Goal: Information Seeking & Learning: Find specific page/section

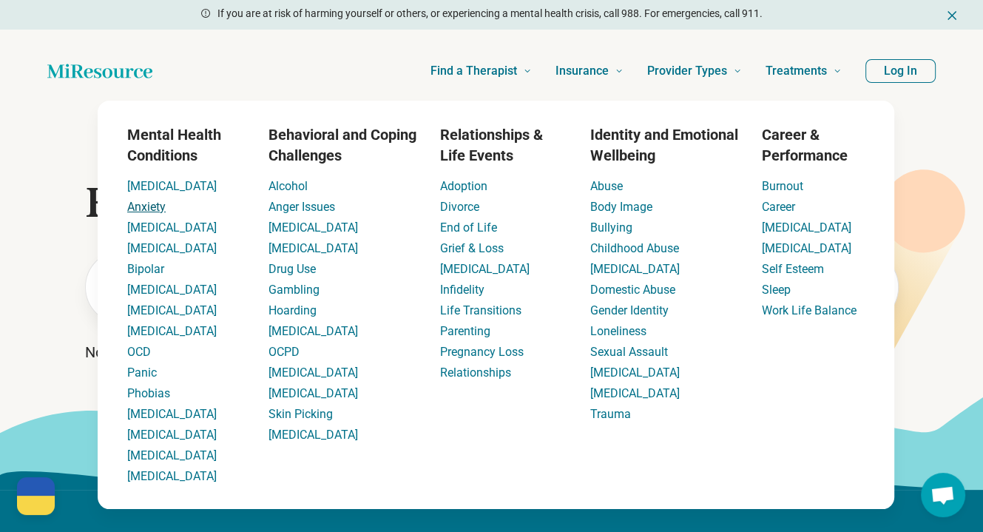
click at [143, 208] on link "Anxiety" at bounding box center [146, 207] width 38 height 14
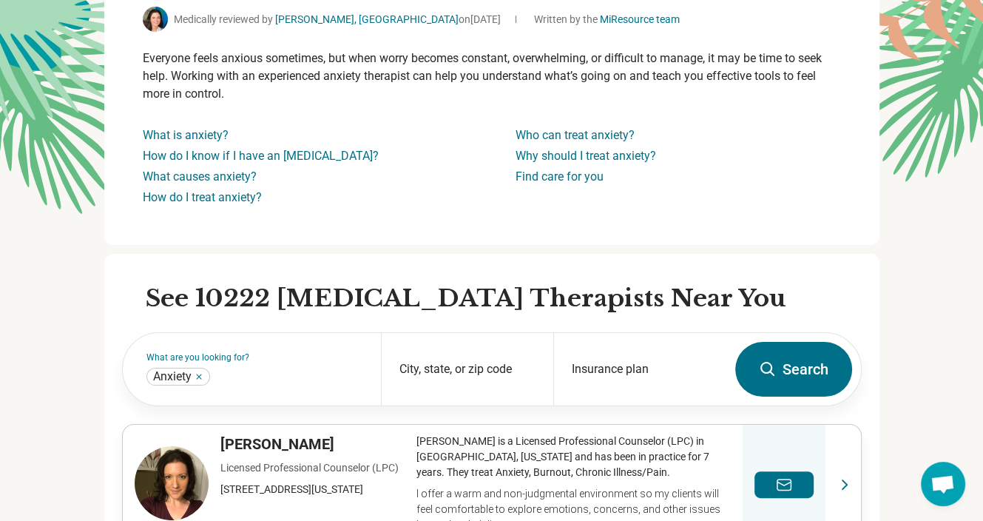
scroll to position [148, 0]
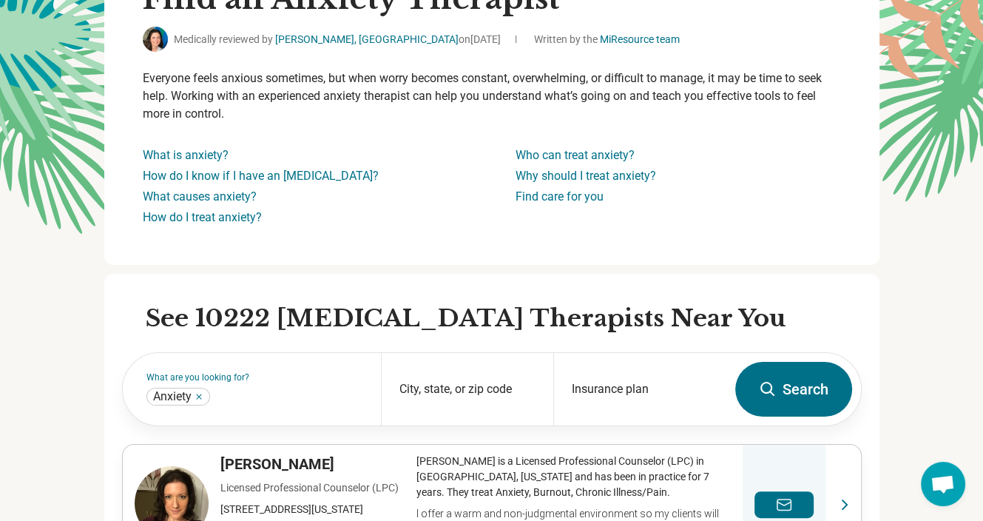
click at [796, 377] on button "Search" at bounding box center [793, 389] width 117 height 55
click at [791, 387] on button "Search" at bounding box center [793, 389] width 117 height 55
click at [607, 388] on div "Insurance plan" at bounding box center [639, 389] width 172 height 72
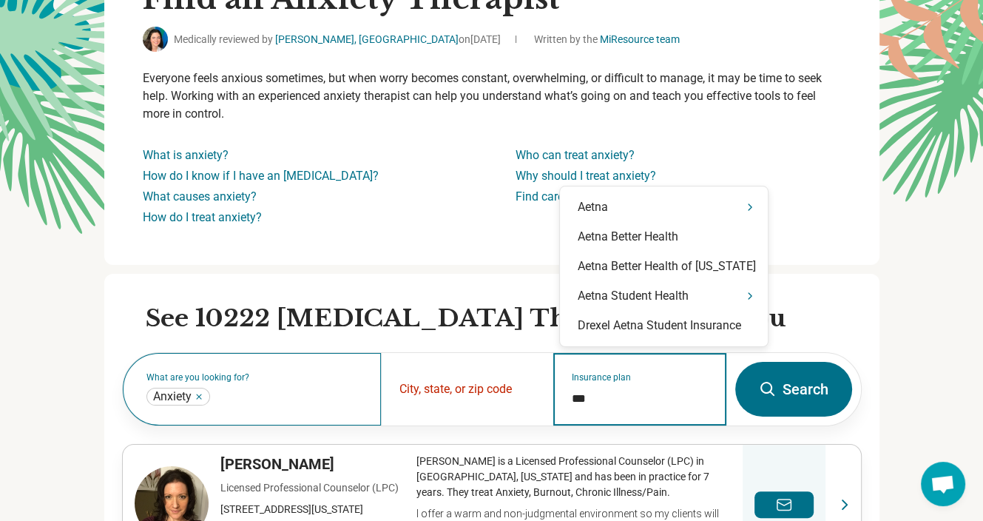
type input "****"
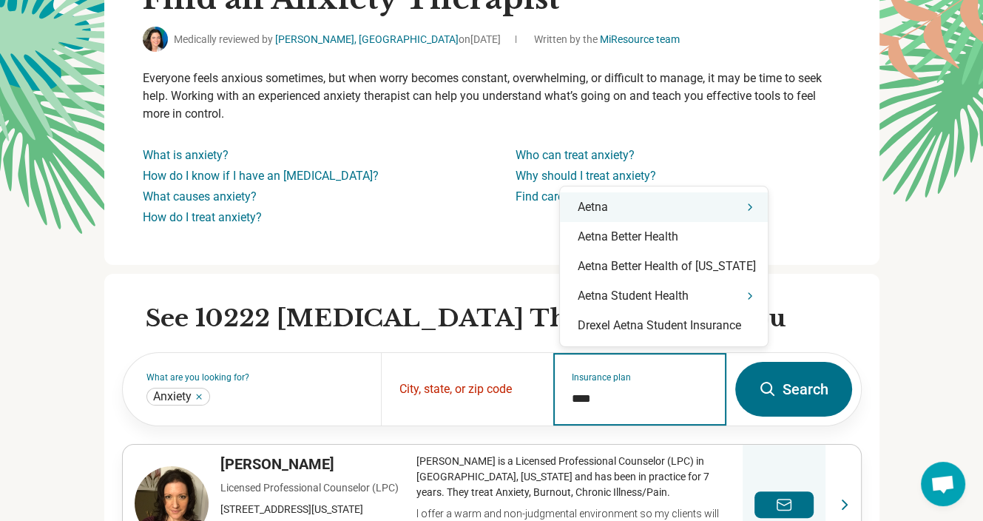
click at [608, 206] on div "Aetna" at bounding box center [664, 207] width 208 height 30
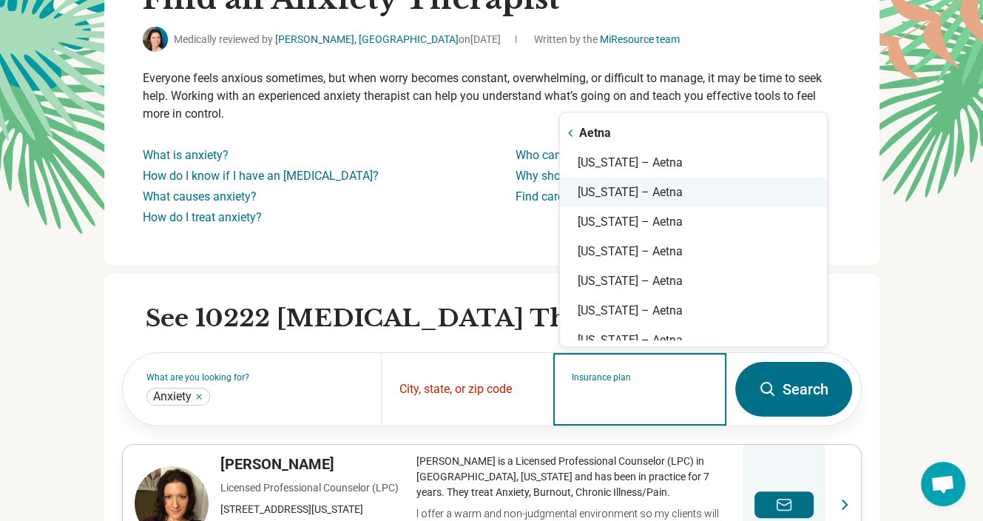
click at [608, 206] on div "[US_STATE] – Aetna" at bounding box center [693, 192] width 267 height 30
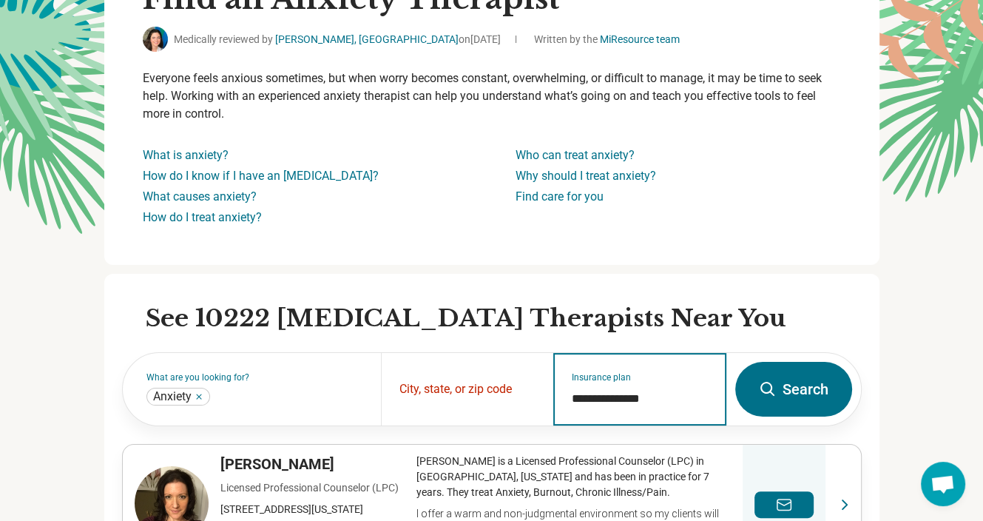
click at [669, 394] on input "**********" at bounding box center [640, 399] width 136 height 18
type input "*"
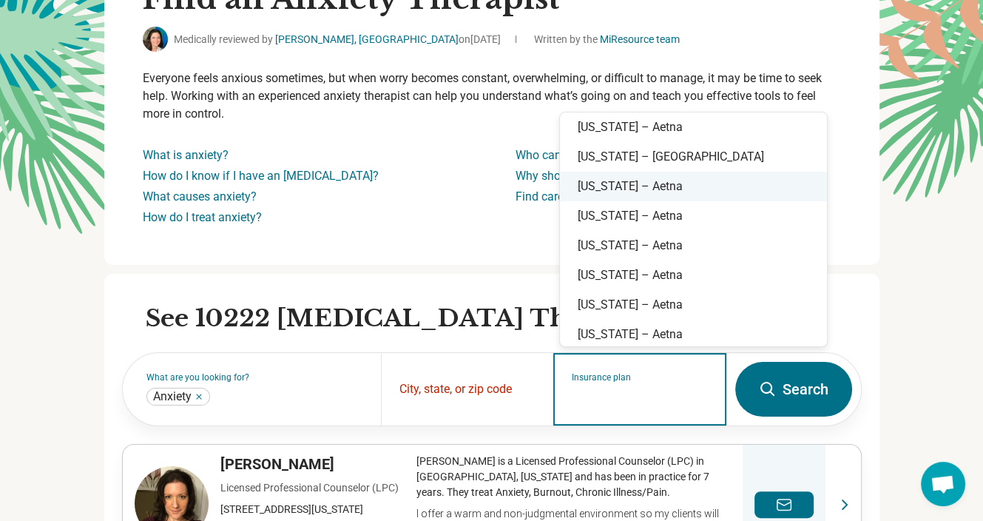
scroll to position [296, 0]
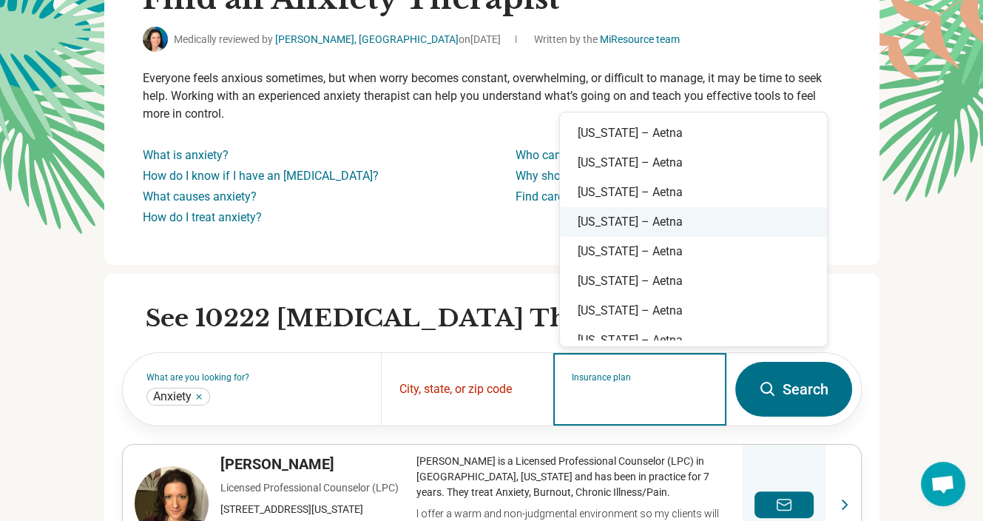
click at [612, 224] on div "[US_STATE] – Aetna" at bounding box center [693, 222] width 267 height 30
type input "**********"
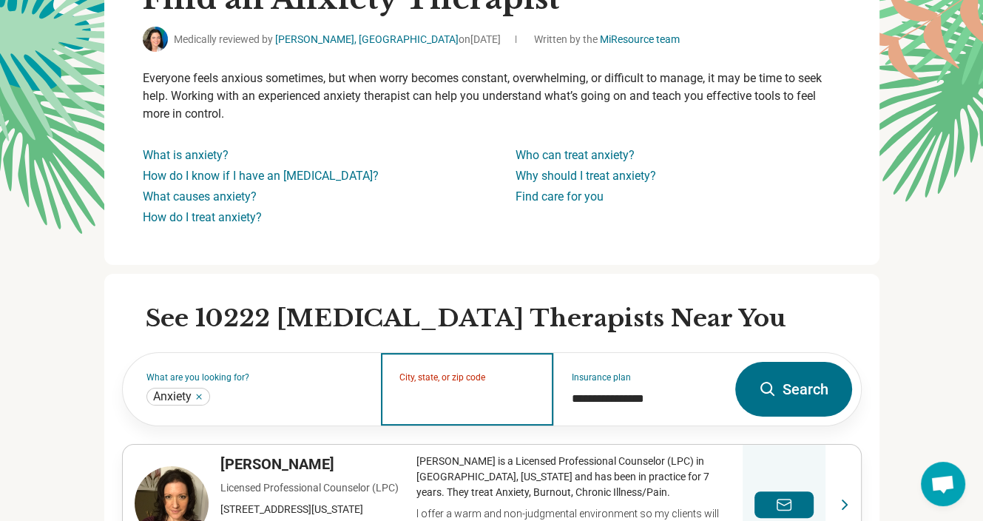
click at [429, 393] on input "City, state, or zip code" at bounding box center [467, 399] width 136 height 18
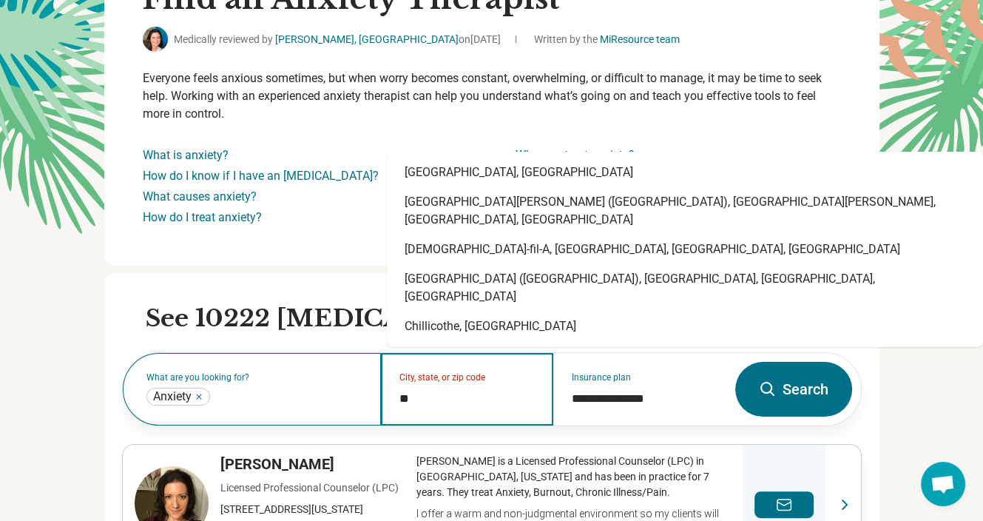
type input "*"
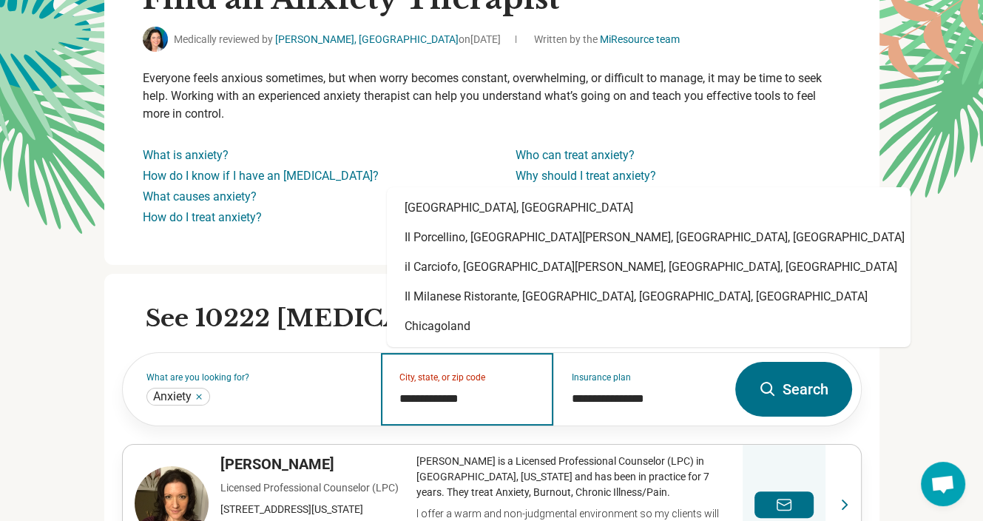
type input "**********"
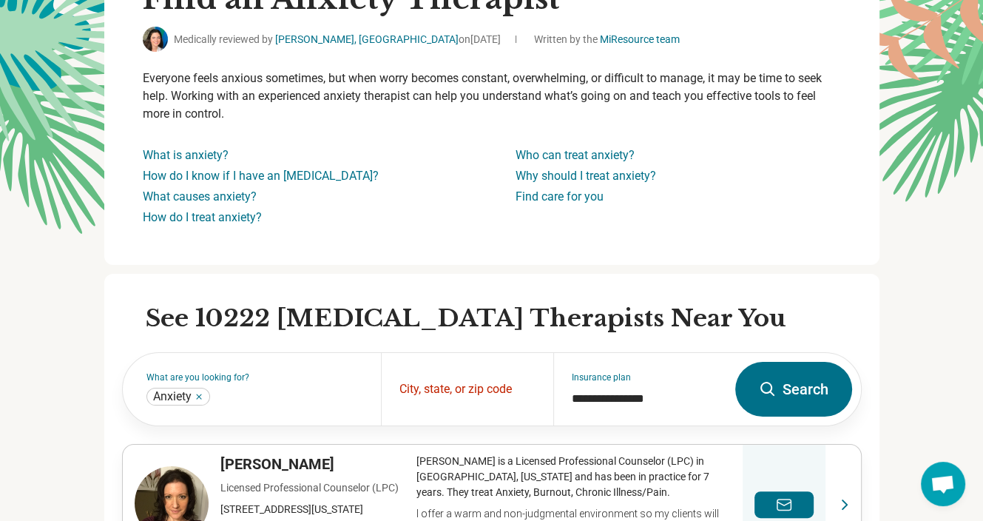
click at [794, 399] on button "Search" at bounding box center [793, 389] width 117 height 55
click at [788, 379] on button "Search" at bounding box center [793, 389] width 117 height 55
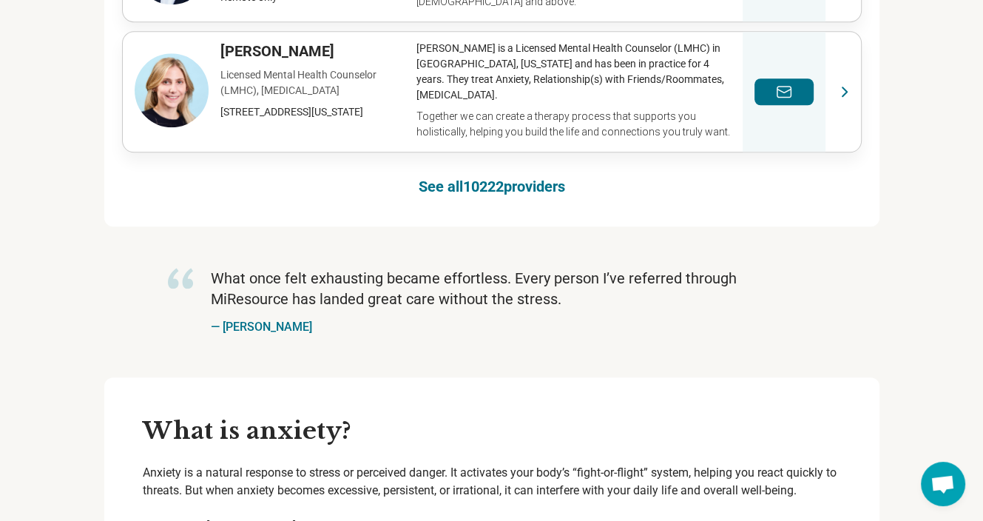
scroll to position [1183, 0]
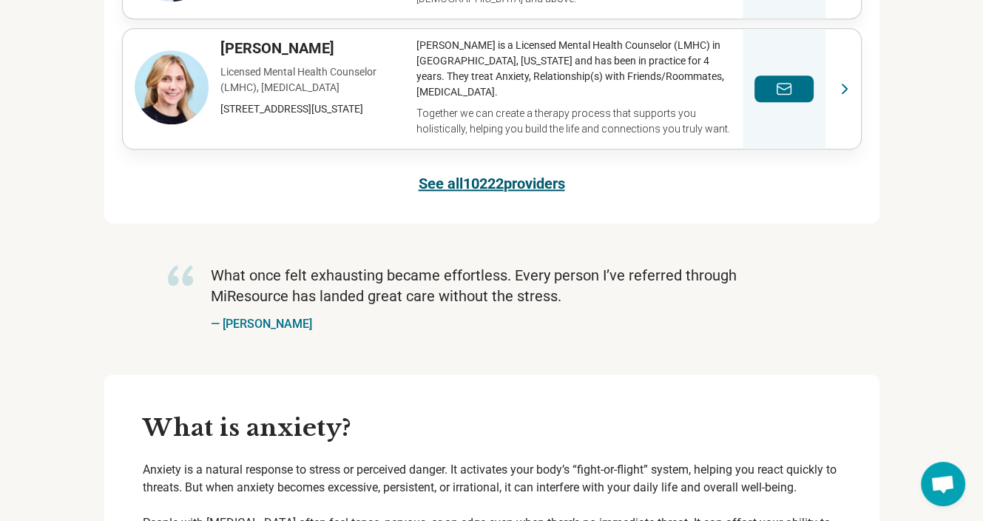
click at [464, 177] on link "See all 10222 providers" at bounding box center [492, 183] width 146 height 21
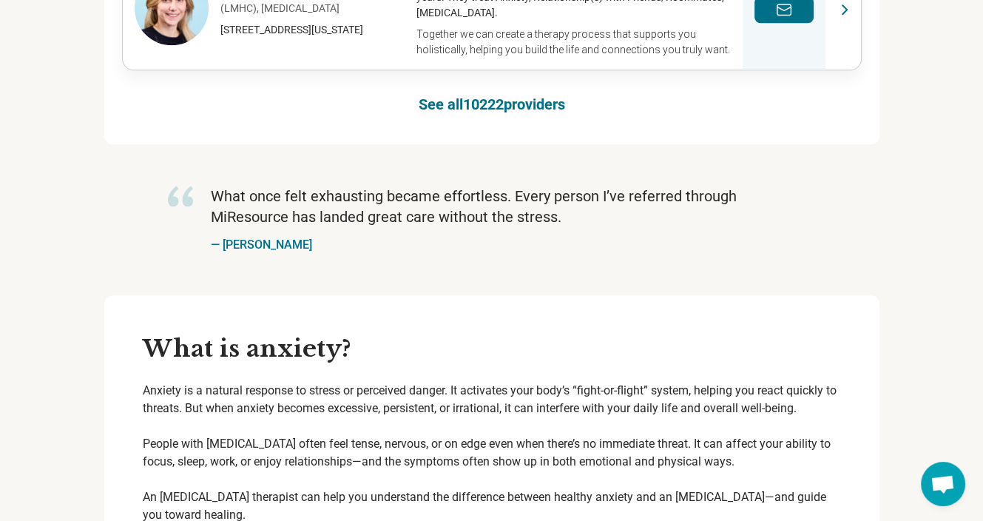
scroll to position [1265, 0]
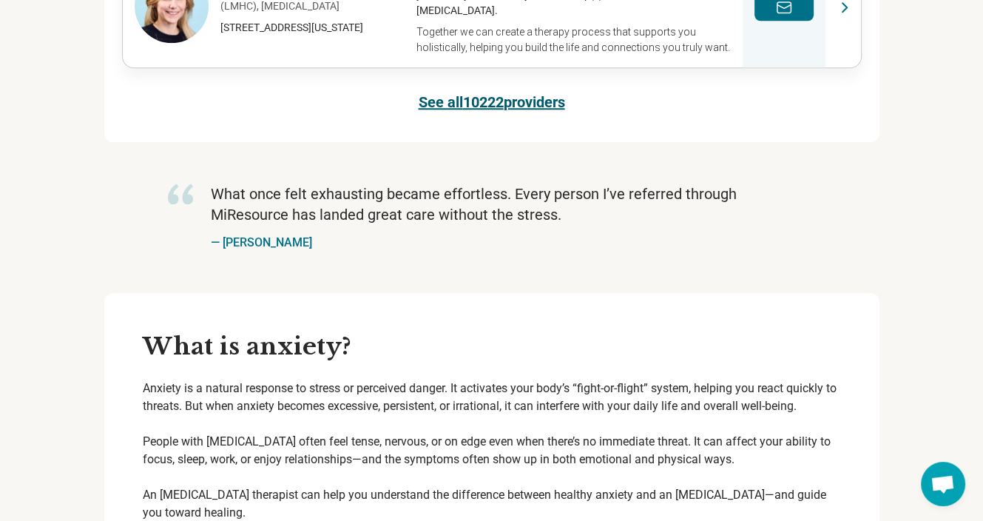
click at [517, 100] on link "See all 10222 providers" at bounding box center [492, 102] width 146 height 21
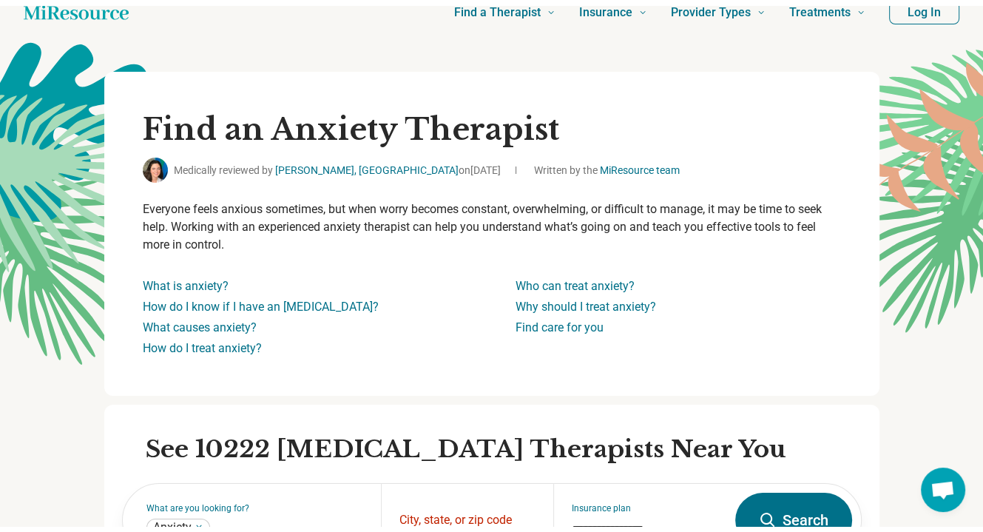
scroll to position [0, 0]
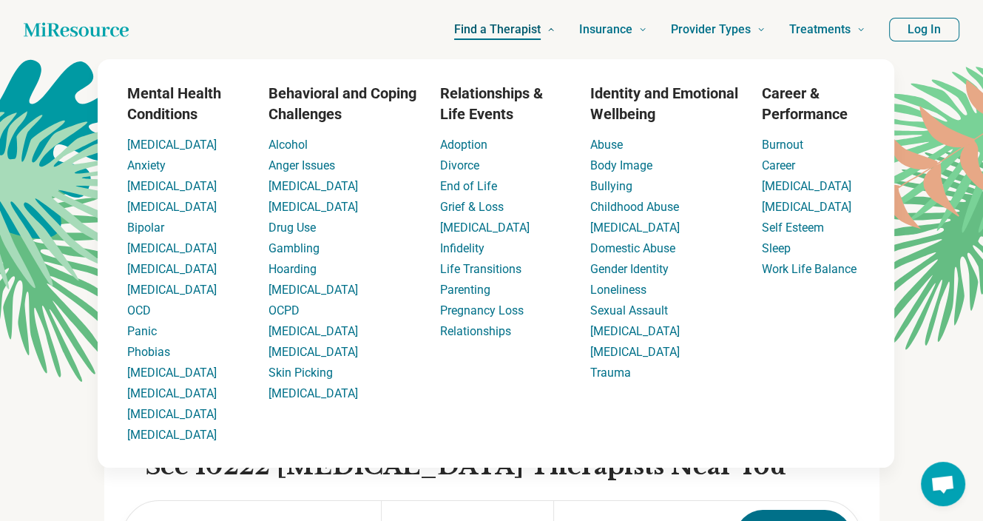
click at [530, 29] on span "Find a Therapist" at bounding box center [497, 29] width 87 height 21
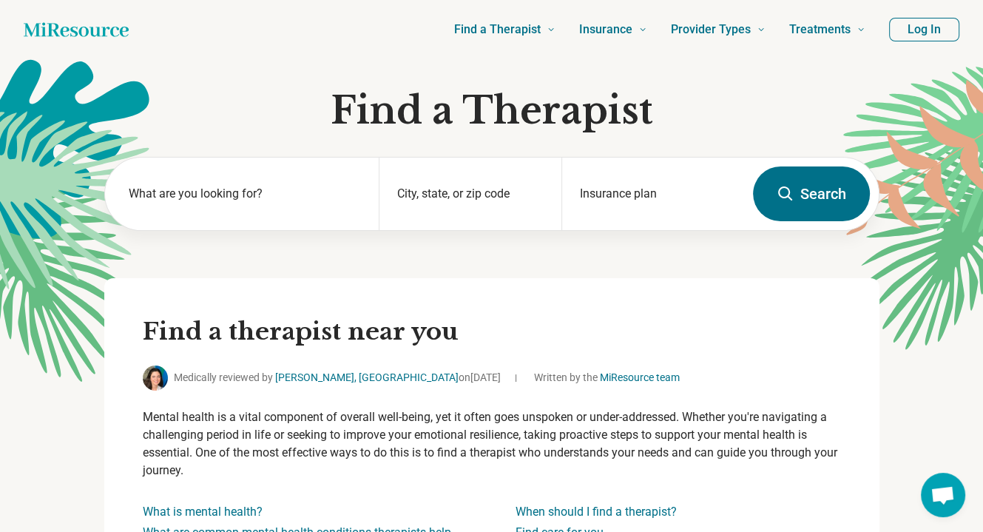
click at [811, 194] on button "Search" at bounding box center [811, 193] width 117 height 55
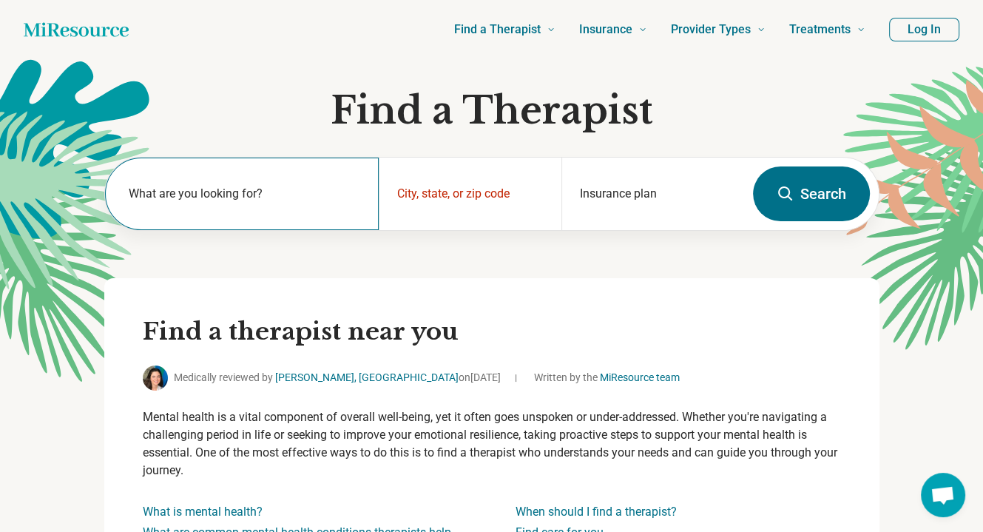
click at [172, 195] on label "What are you looking for?" at bounding box center [245, 194] width 232 height 18
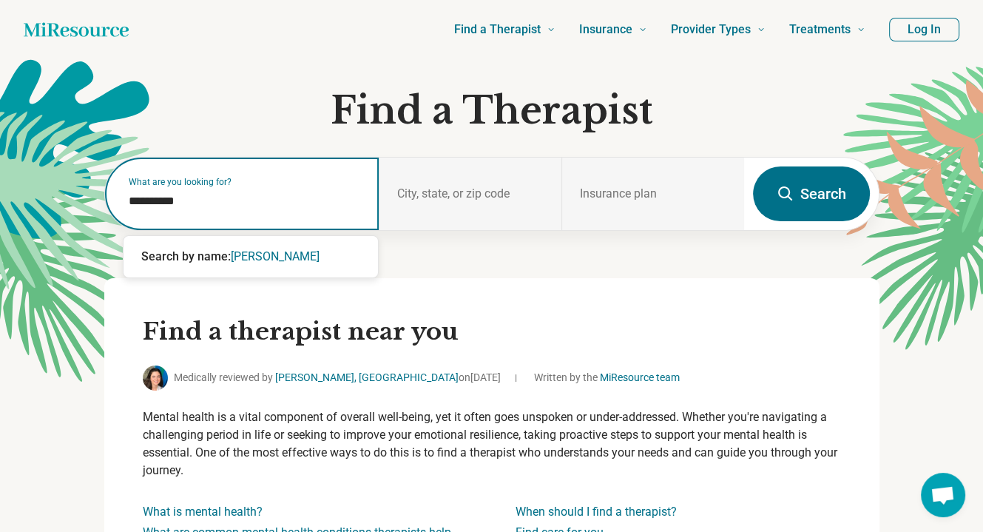
type input "**********"
click at [247, 256] on span "[PERSON_NAME]" at bounding box center [275, 256] width 89 height 14
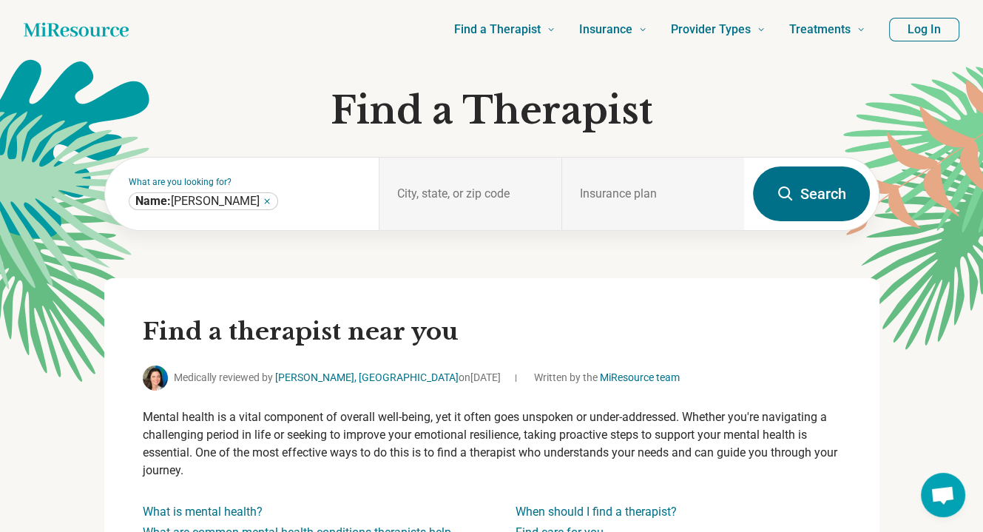
click at [814, 203] on button "Search" at bounding box center [811, 193] width 117 height 55
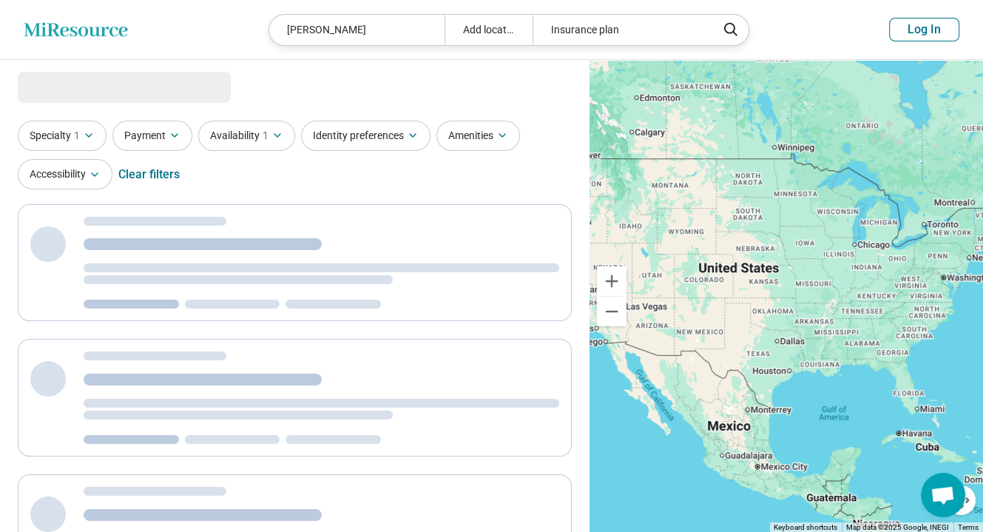
select select "***"
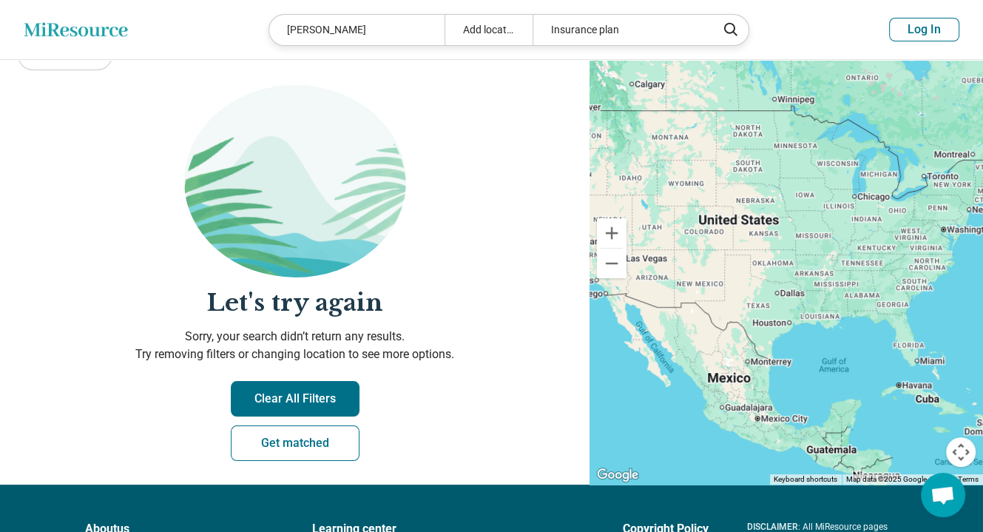
scroll to position [222, 0]
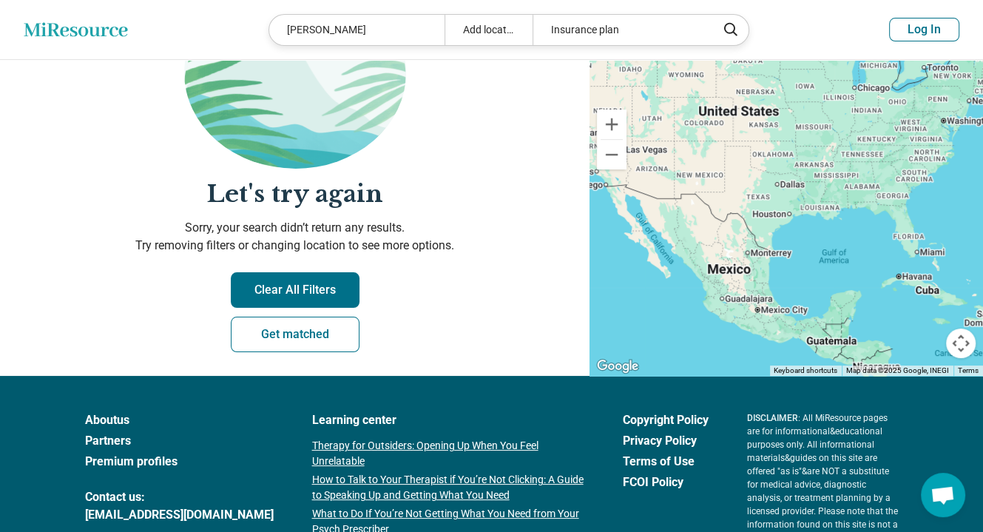
click at [274, 293] on button "Clear All Filters" at bounding box center [295, 289] width 129 height 35
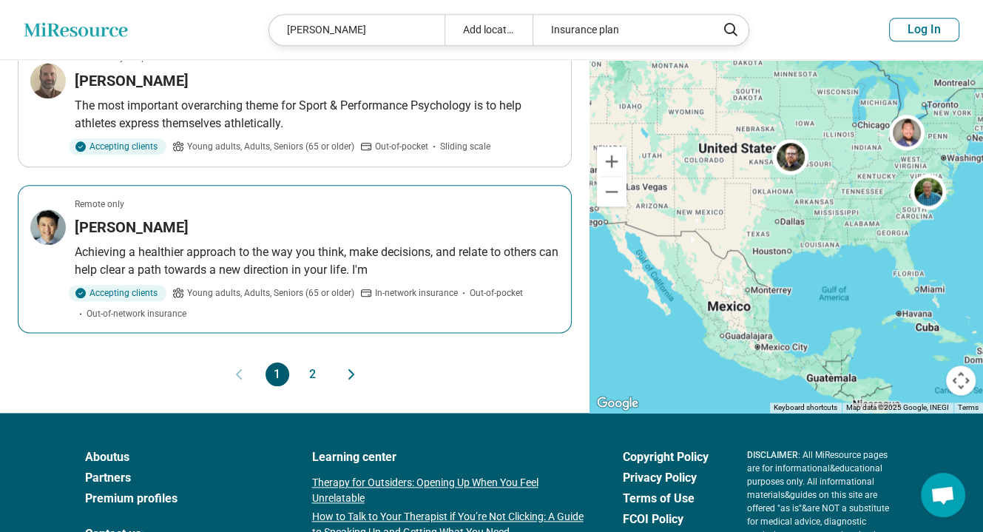
scroll to position [1553, 0]
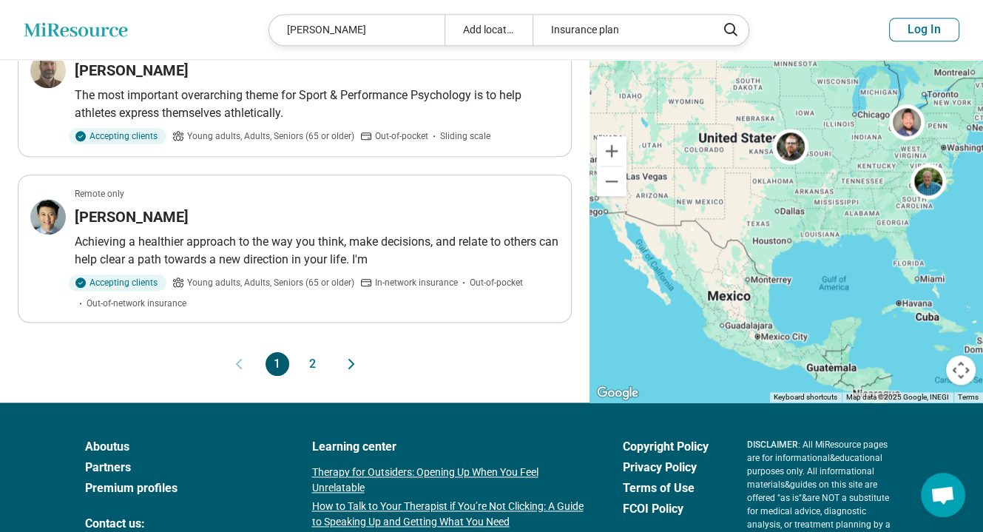
click at [314, 352] on button "2" at bounding box center [313, 364] width 24 height 24
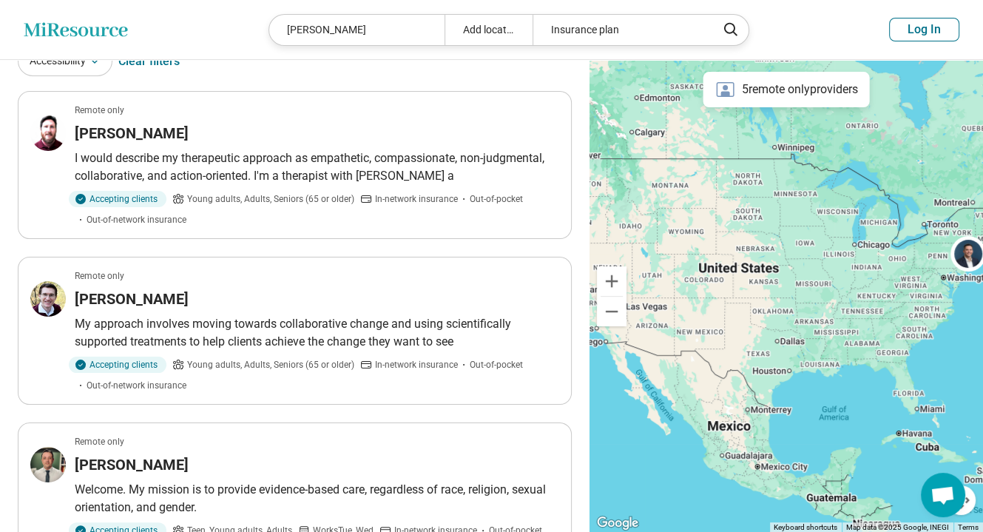
scroll to position [0, 0]
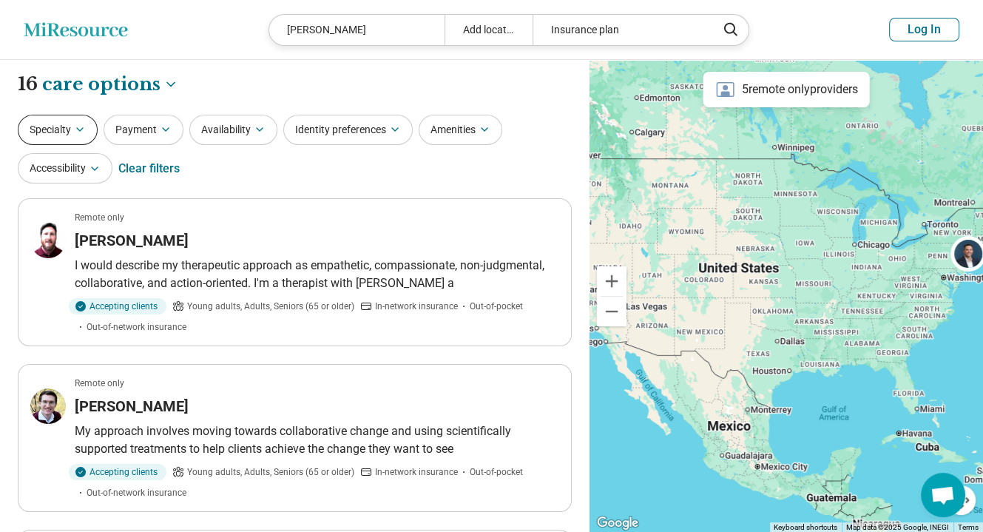
click at [83, 125] on icon "button" at bounding box center [80, 130] width 12 height 12
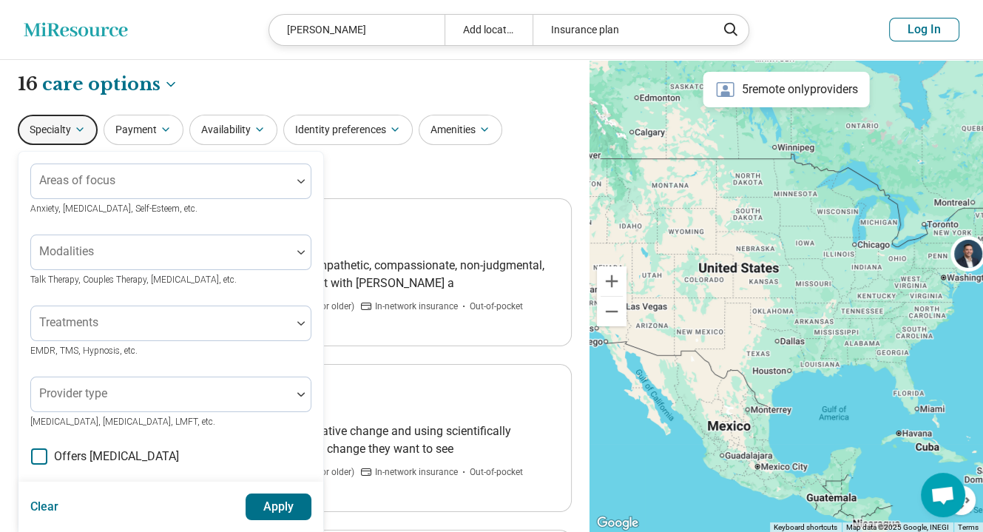
click at [91, 122] on button "Specialty" at bounding box center [58, 130] width 80 height 30
